Goal: Find specific page/section: Find specific page/section

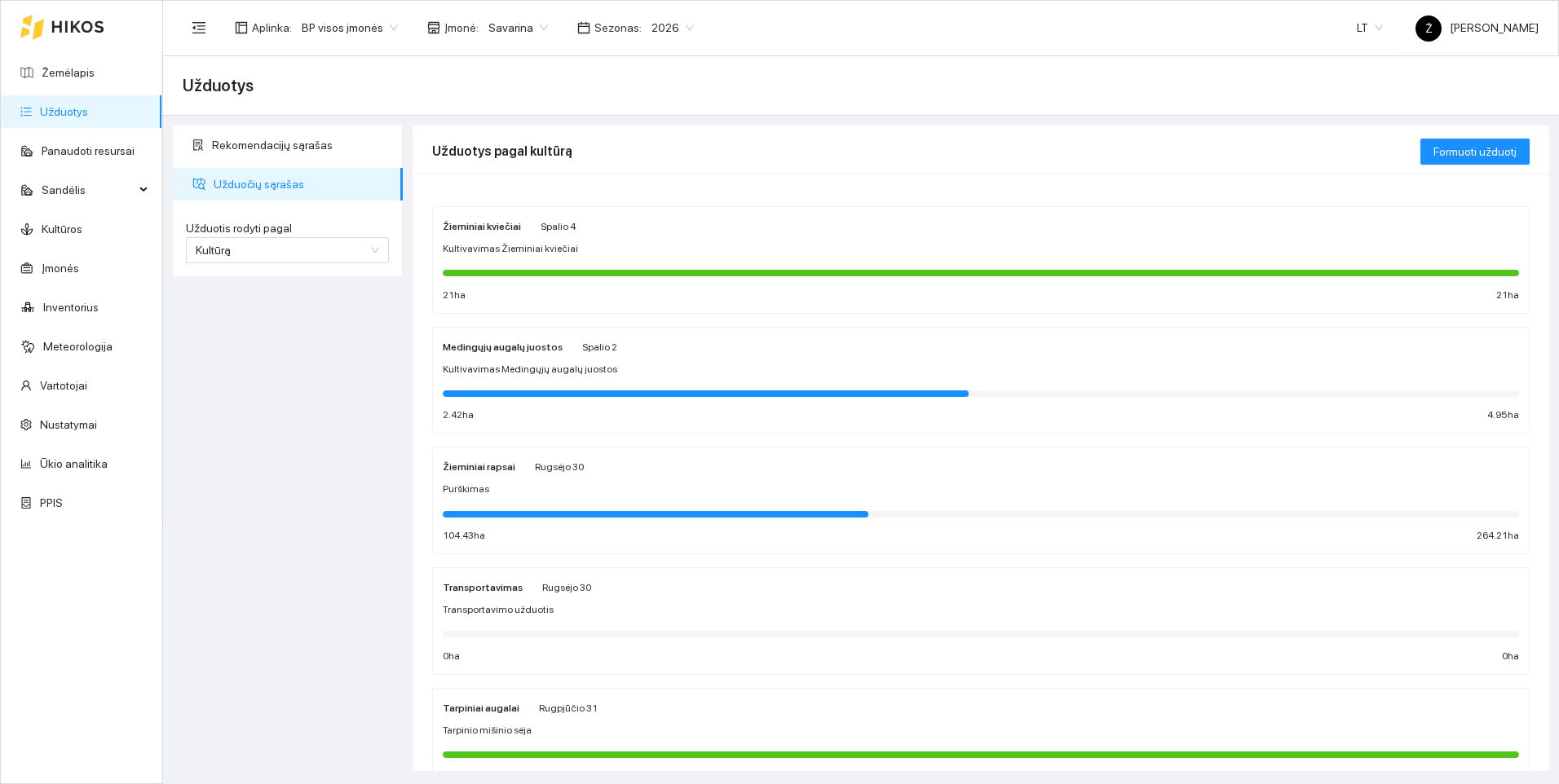
click at [502, 260] on div "Žieminiai kviečiai [DATE] Kultivavimas Žieminiai kviečiai 21 ha 21 ha" at bounding box center [981, 259] width 1077 height 86
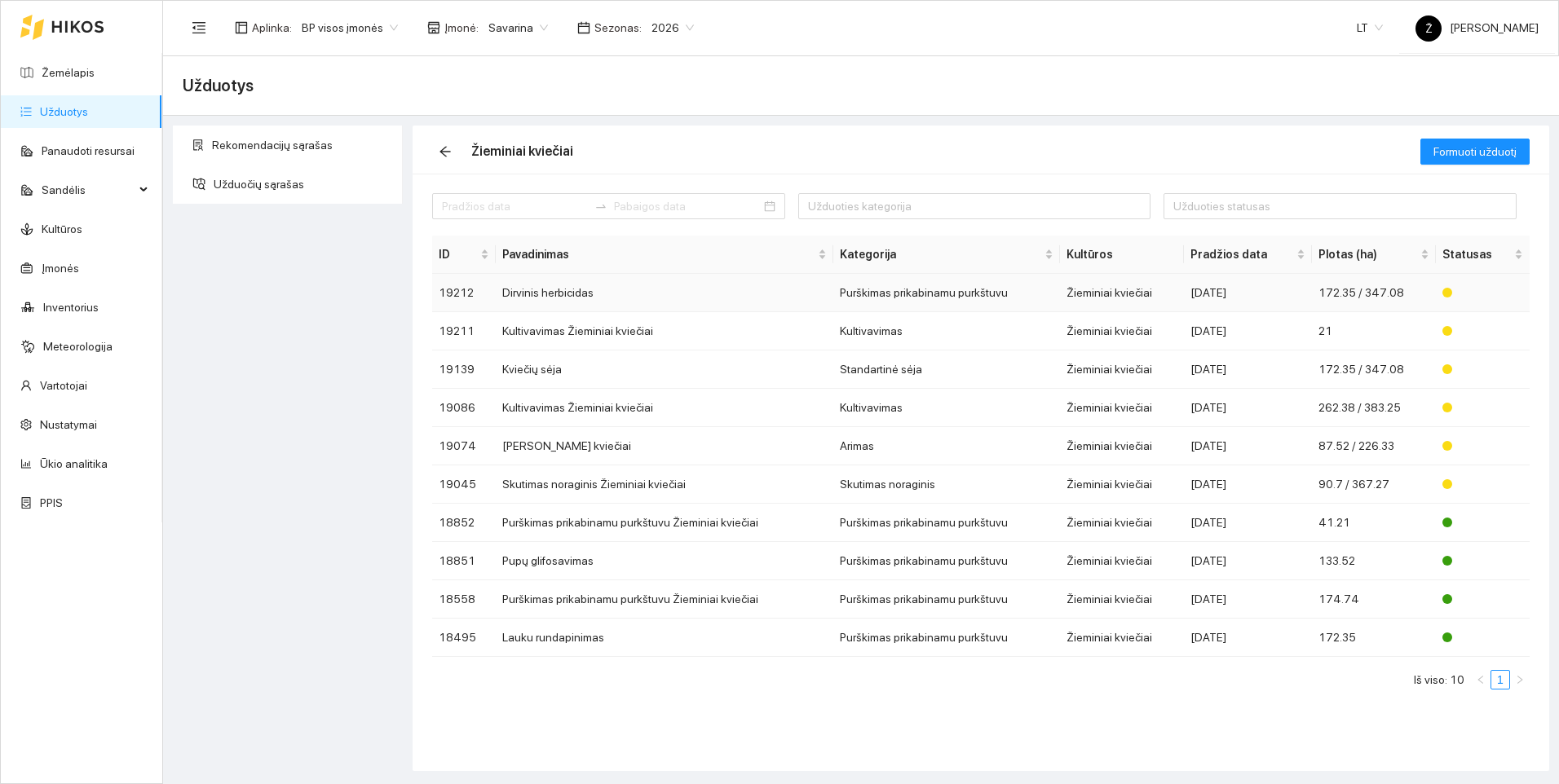
click at [538, 292] on td "Dirvinis herbicidas" at bounding box center [665, 293] width 338 height 38
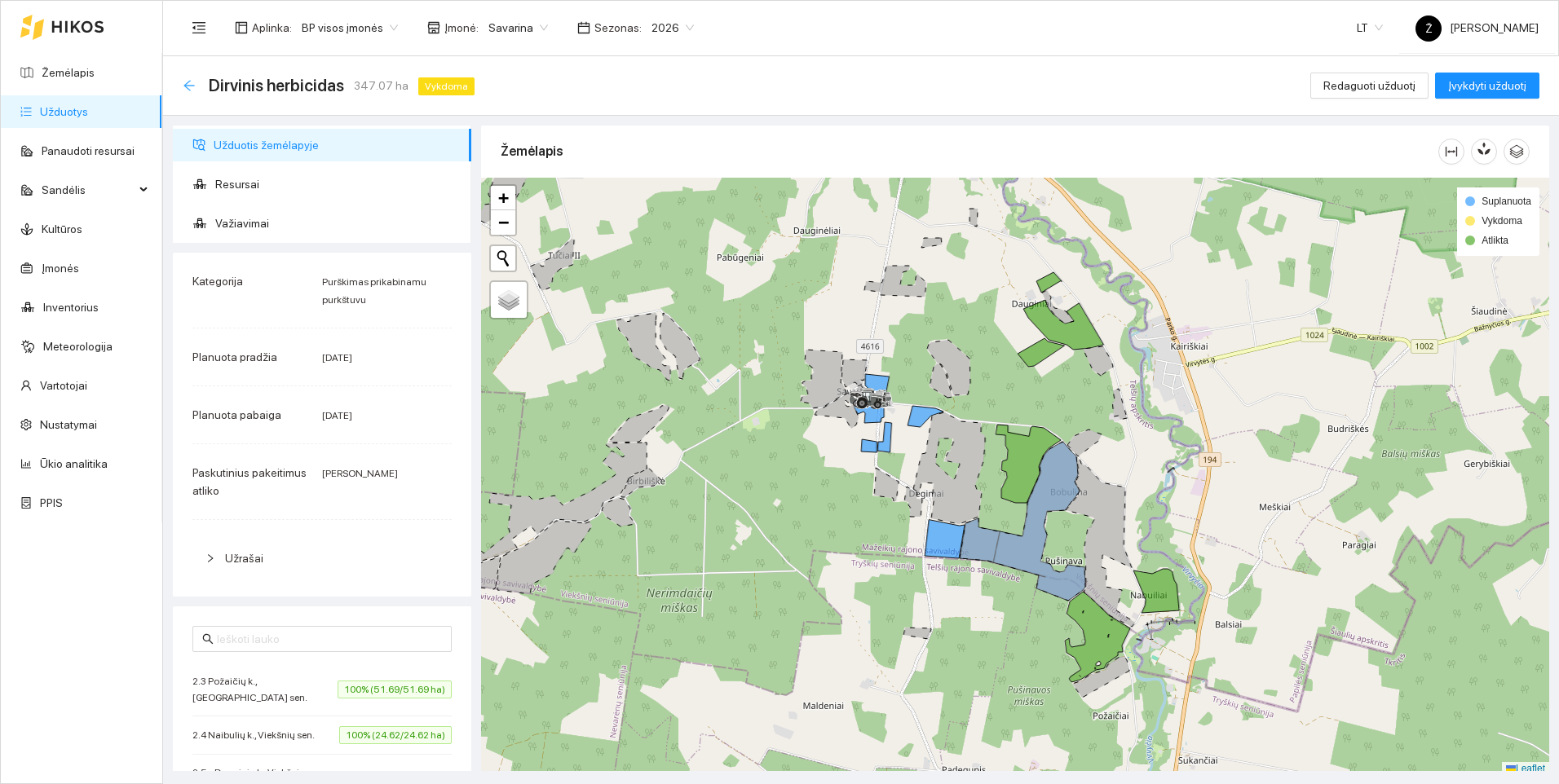
click at [187, 83] on icon "arrow-left" at bounding box center [189, 85] width 13 height 13
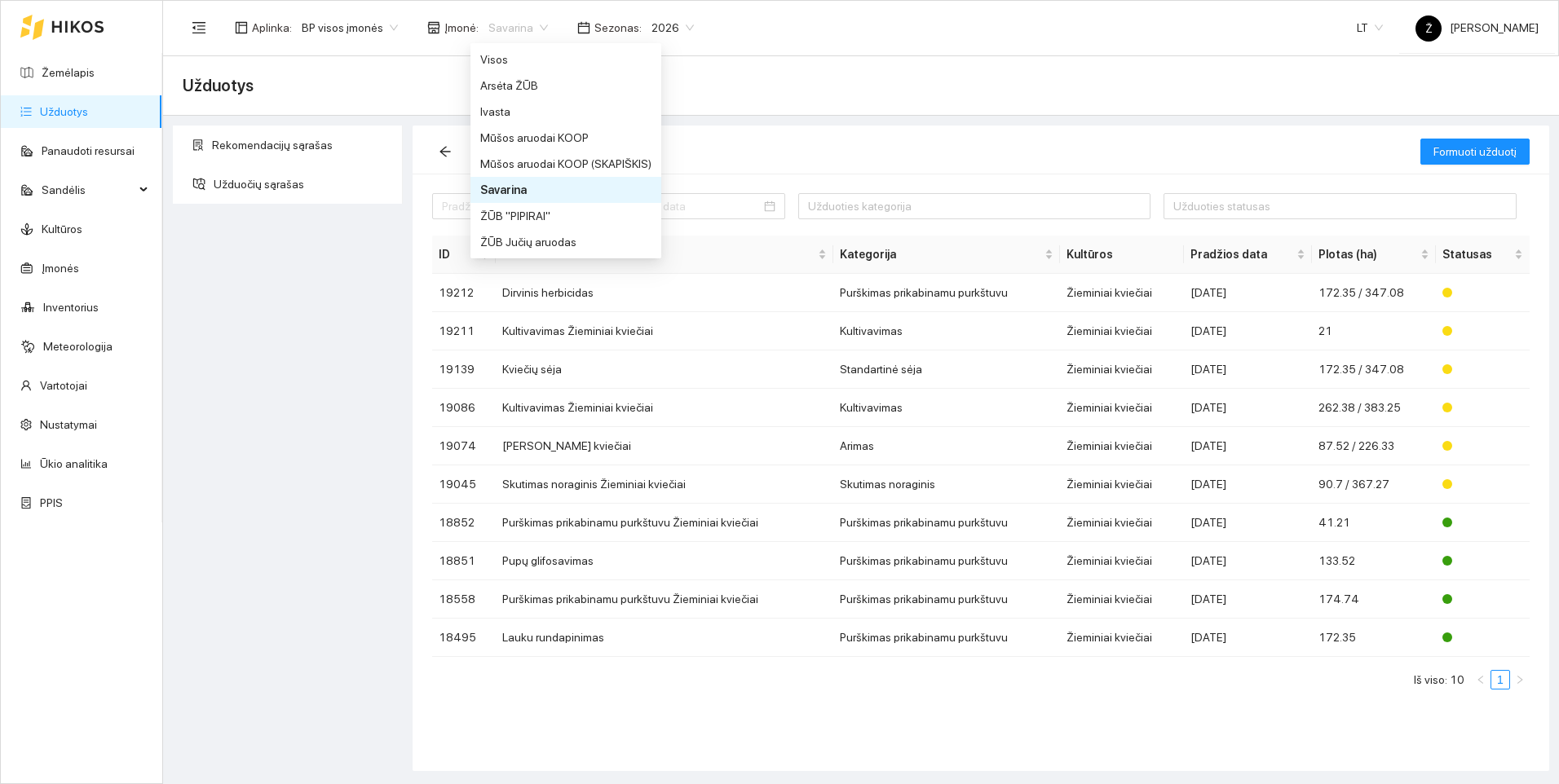
click at [526, 22] on span "Savarina" at bounding box center [518, 27] width 60 height 25
click at [514, 110] on div "Ivasta" at bounding box center [566, 111] width 172 height 18
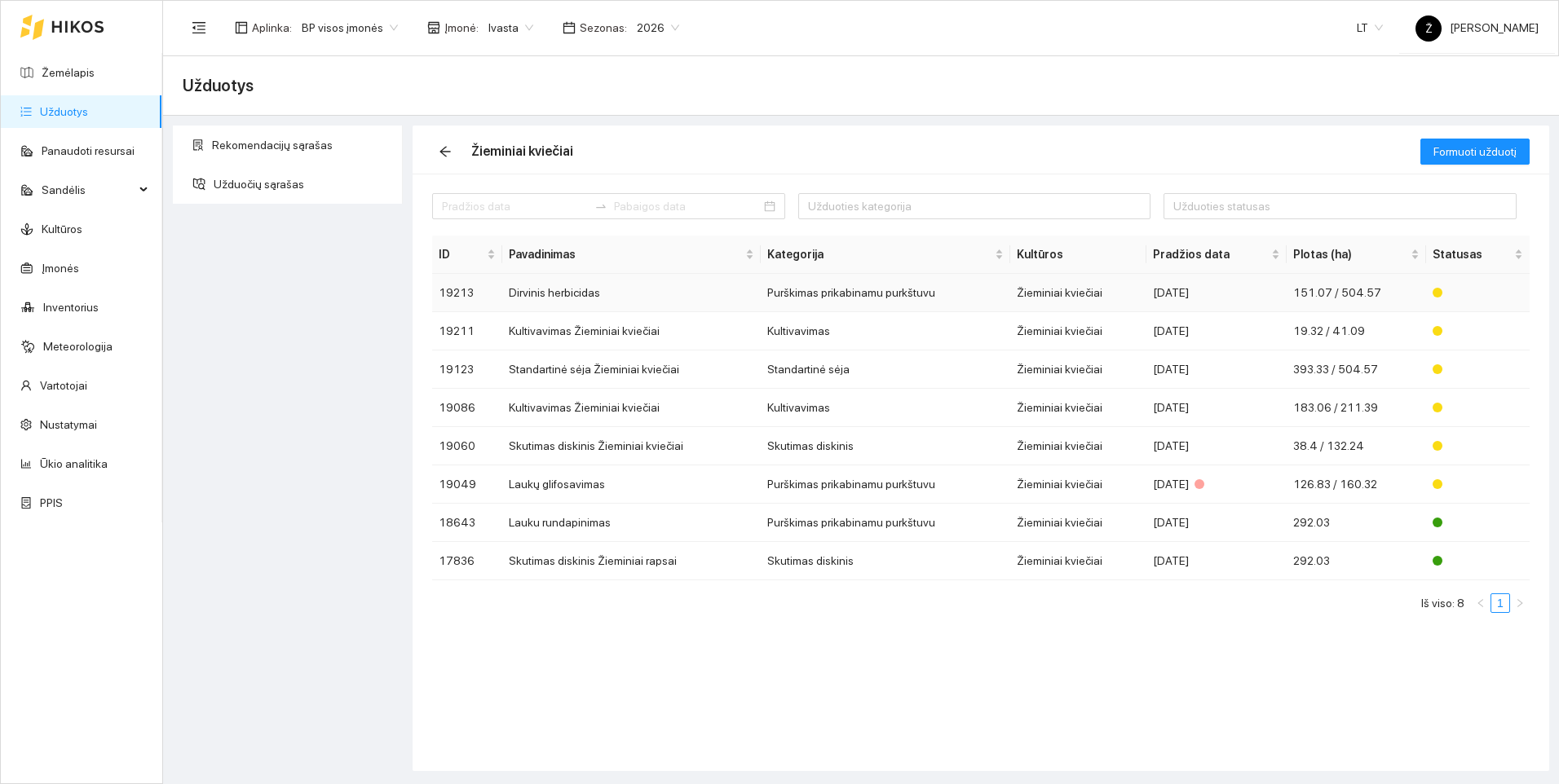
click at [532, 301] on td "Dirvinis herbicidas" at bounding box center [631, 293] width 259 height 38
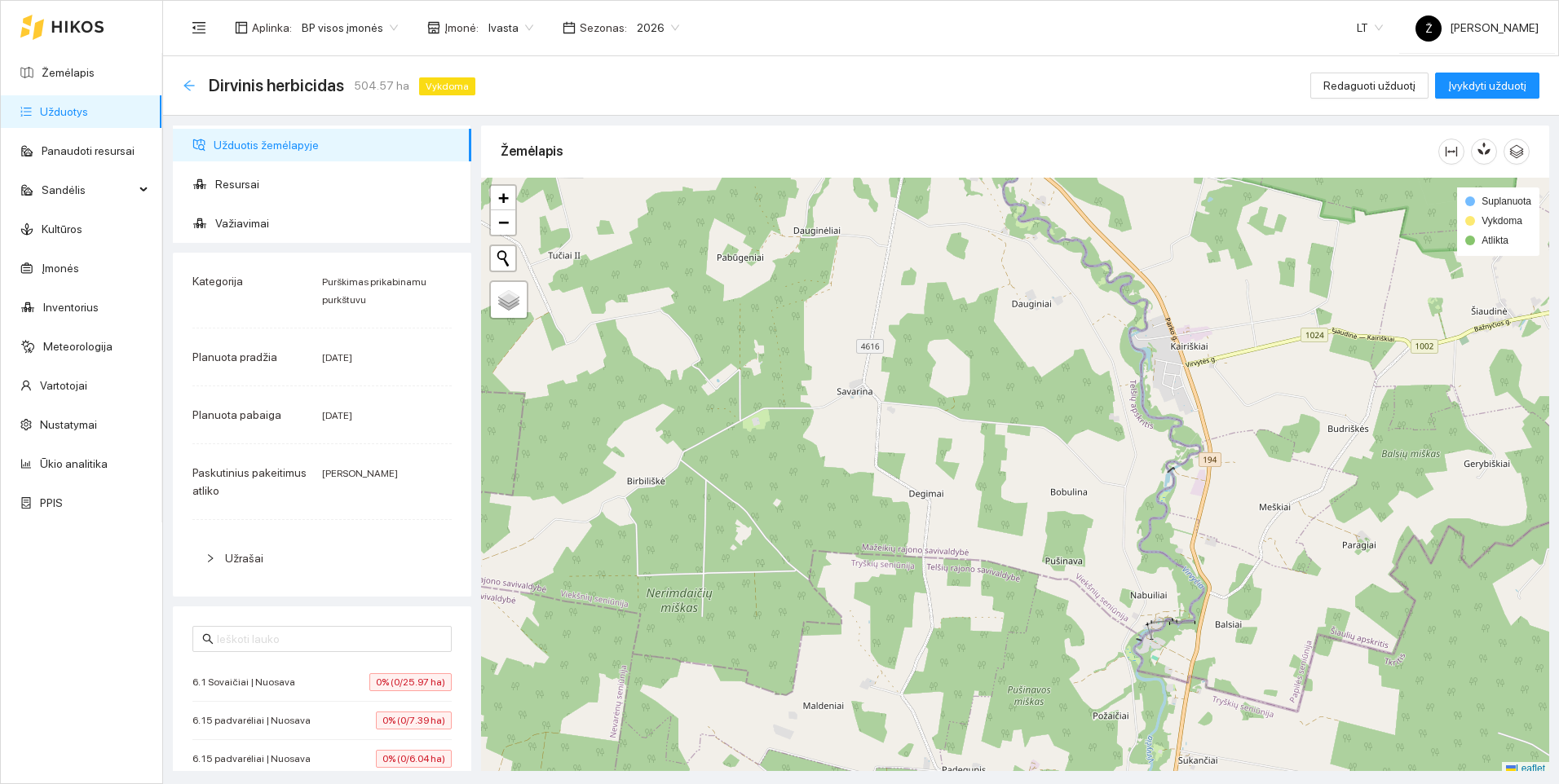
click at [189, 86] on icon "arrow-left" at bounding box center [189, 85] width 13 height 13
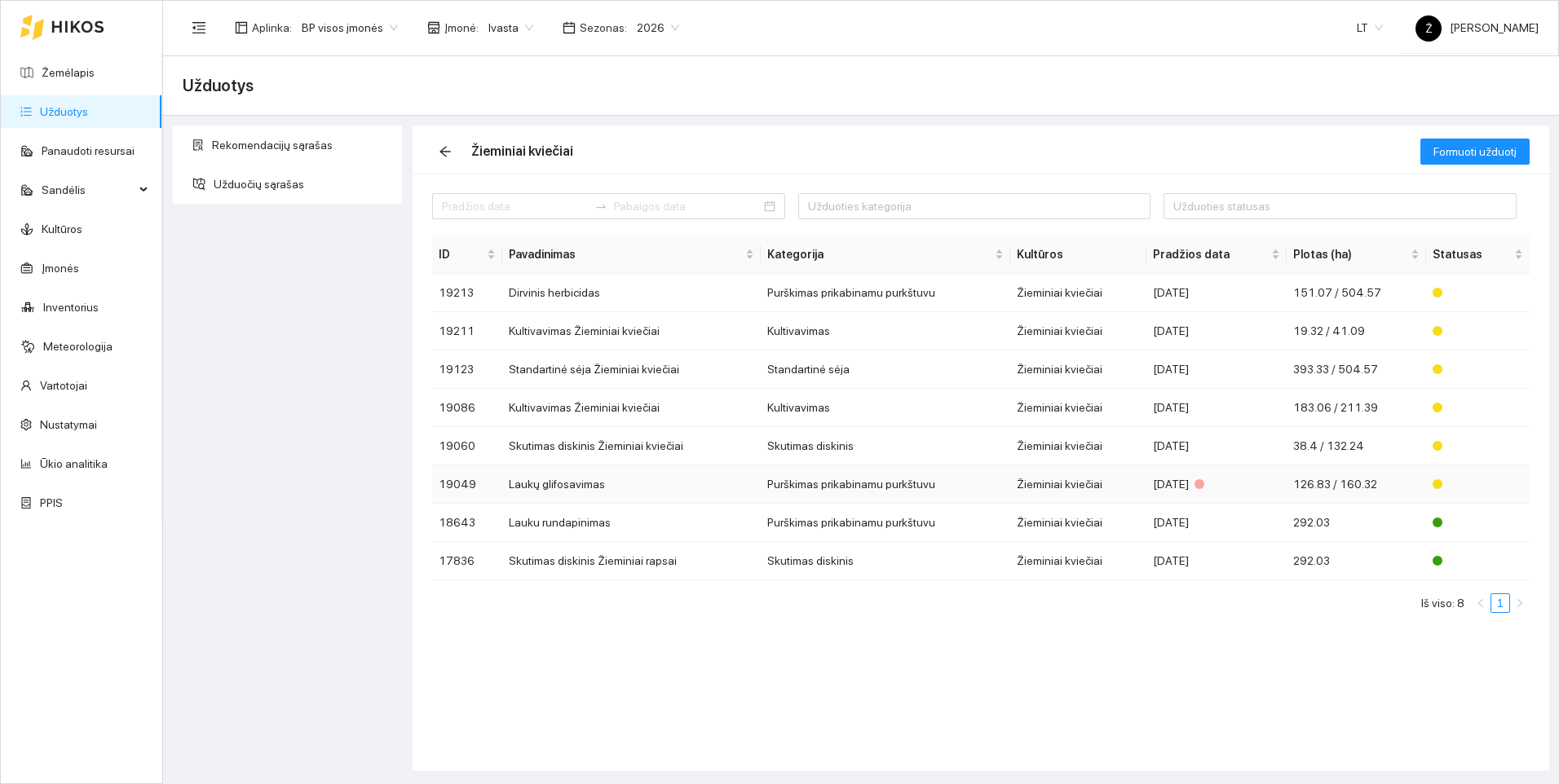
click at [555, 487] on td "Laukų glifosavimas" at bounding box center [631, 485] width 259 height 38
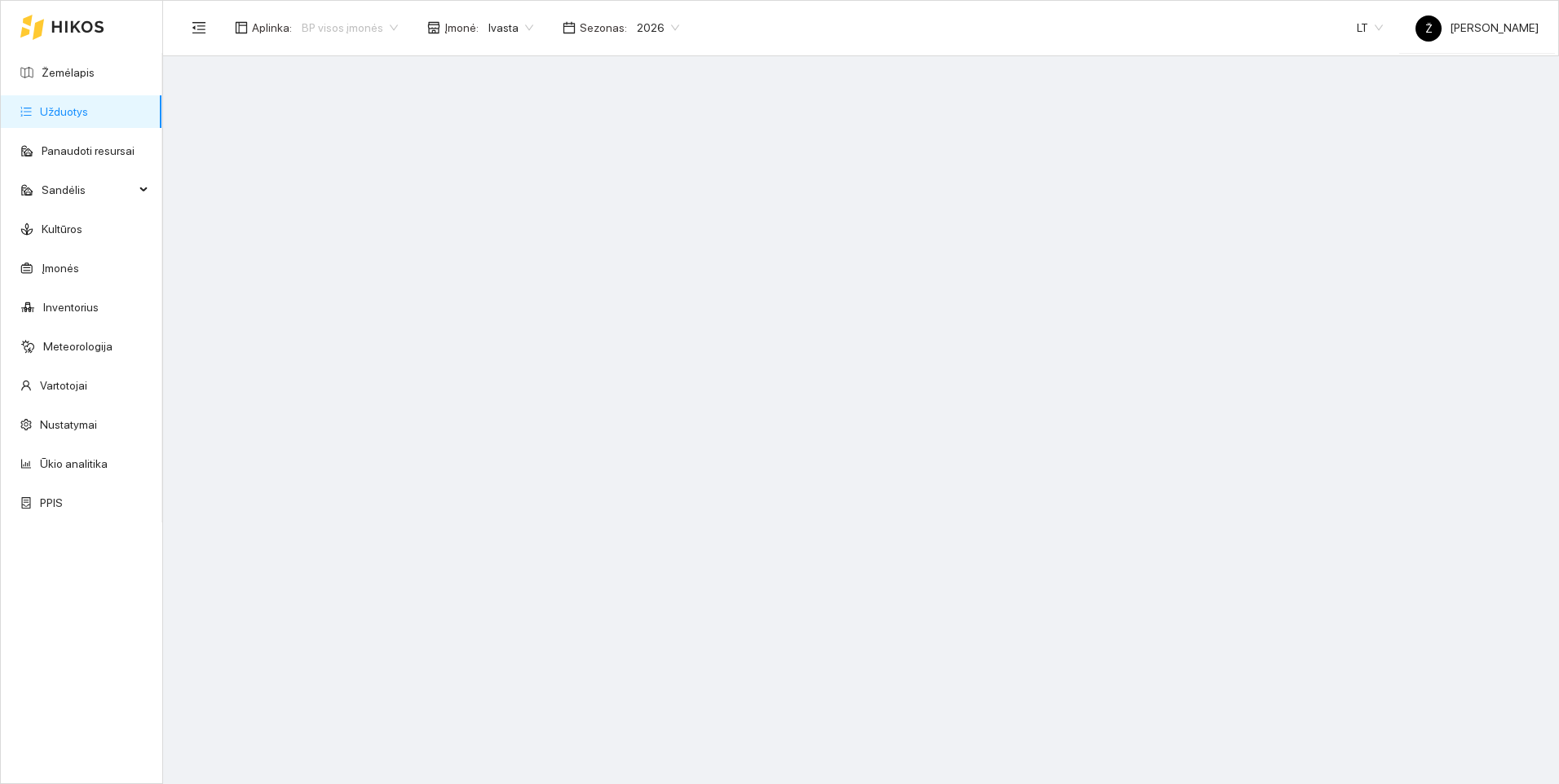
click at [378, 28] on span "BP visos įmonės" at bounding box center [350, 27] width 96 height 25
click at [347, 80] on div "Ivasta aplinka" at bounding box center [346, 85] width 92 height 18
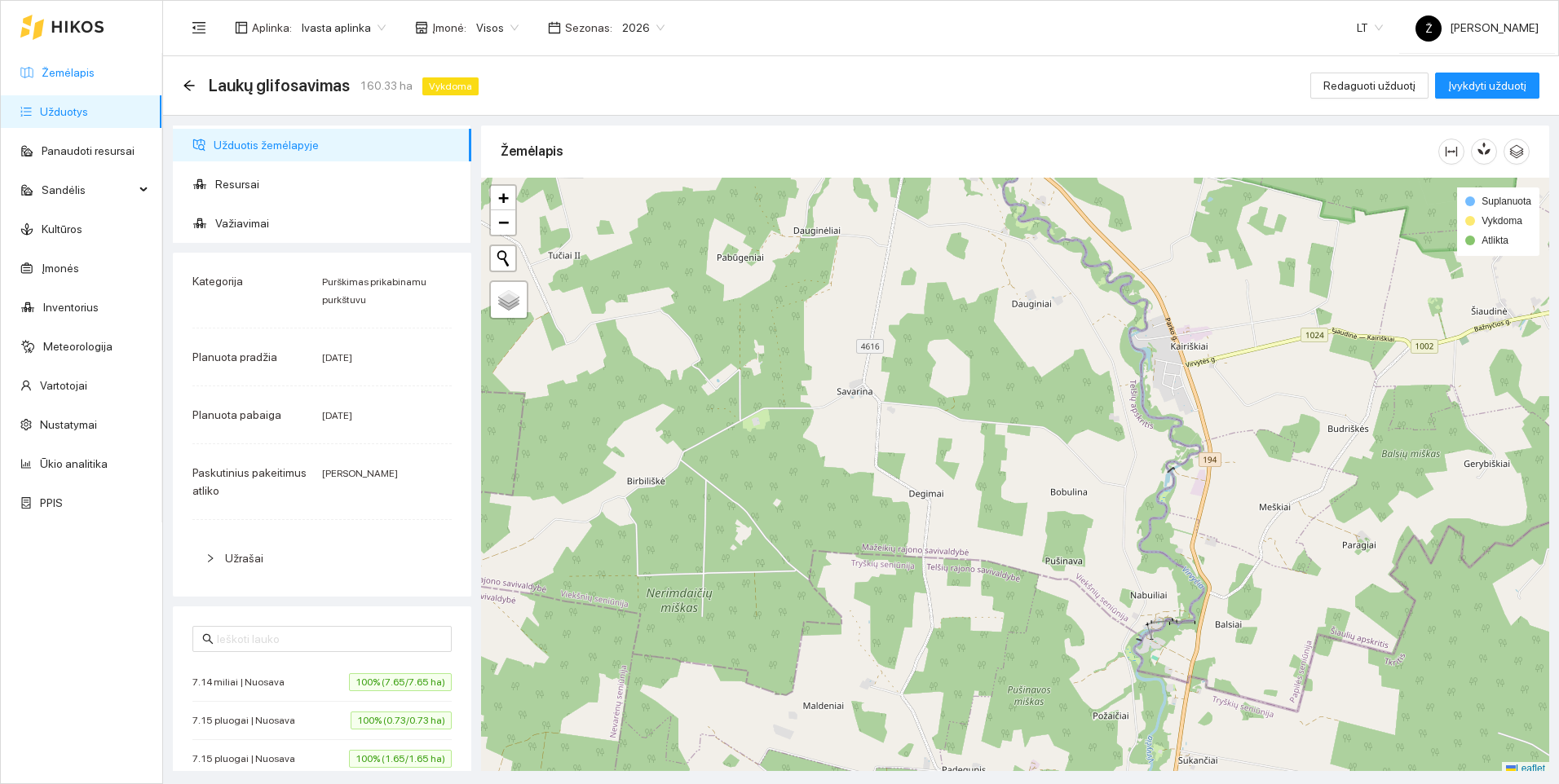
click at [76, 76] on link "Žemėlapis" at bounding box center [68, 72] width 53 height 13
